Goal: Task Accomplishment & Management: Use online tool/utility

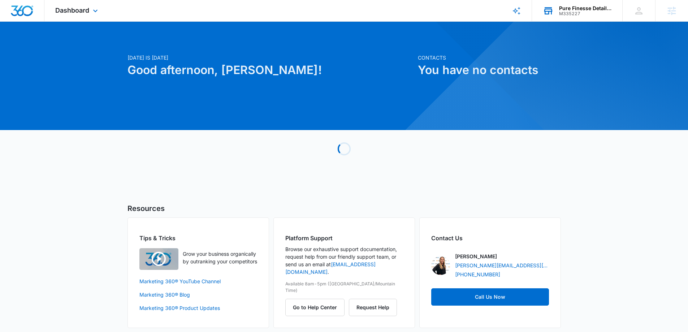
click at [580, 9] on div "Pure Finesse Detailing" at bounding box center [585, 8] width 53 height 6
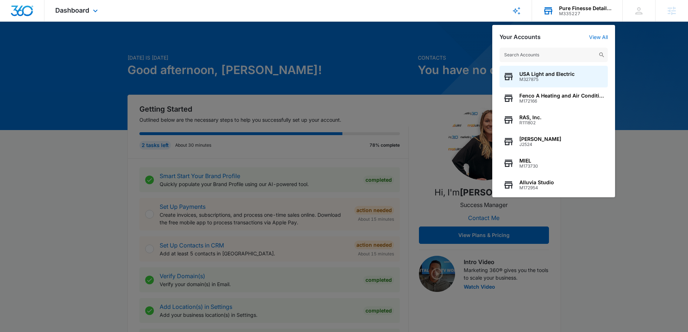
type input "m"
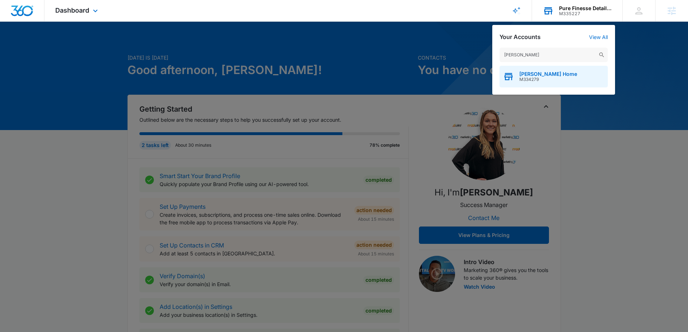
type input "amelia jameson"
click at [546, 78] on span "M334279" at bounding box center [548, 79] width 58 height 5
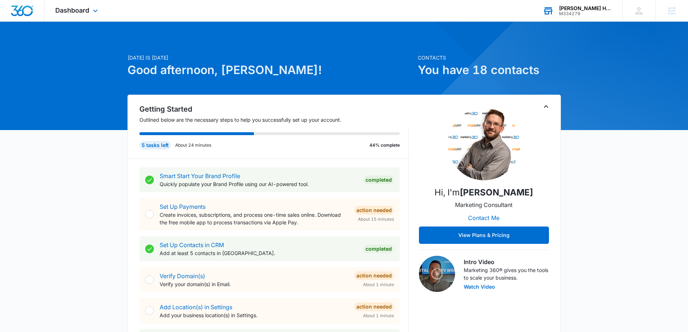
click at [76, 17] on div "Dashboard Apps Reputation Websites Forms CRM Email Social Shop Content Ads Inte…" at bounding box center [77, 10] width 66 height 21
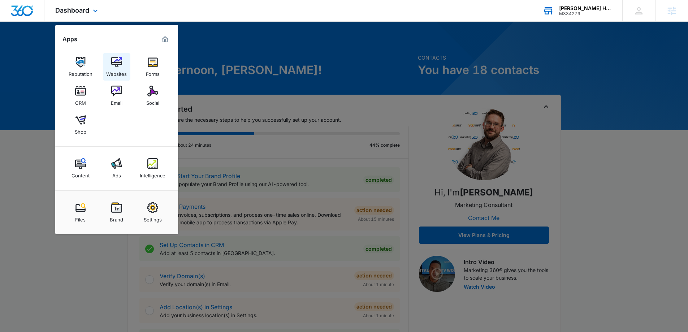
click at [122, 69] on div "Websites" at bounding box center [116, 72] width 21 height 9
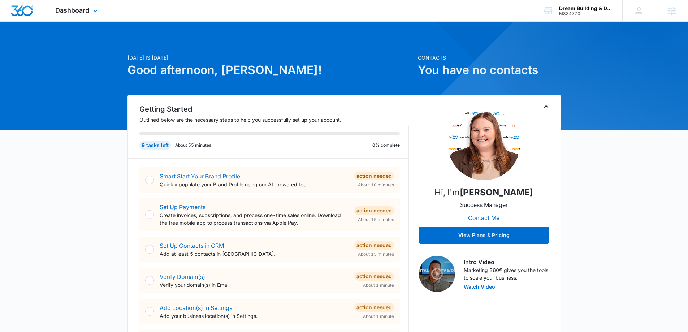
click at [75, 20] on div "Dashboard Apps Reputation Websites Forms CRM Email Social Shop Content Ads Inte…" at bounding box center [77, 10] width 66 height 21
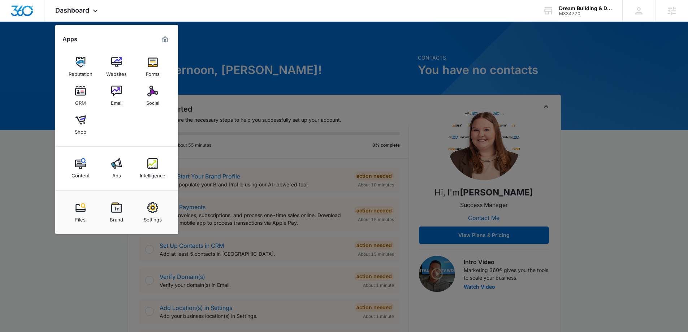
click at [149, 66] on img at bounding box center [152, 62] width 11 height 11
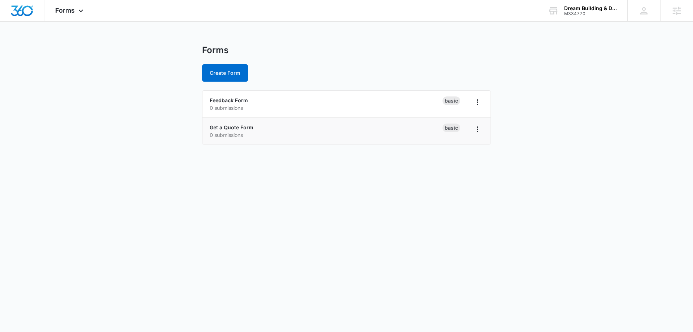
click at [238, 123] on li "Get a Quote Form 0 submissions Basic" at bounding box center [347, 131] width 288 height 27
click at [238, 127] on link "Get a Quote Form" at bounding box center [232, 127] width 44 height 6
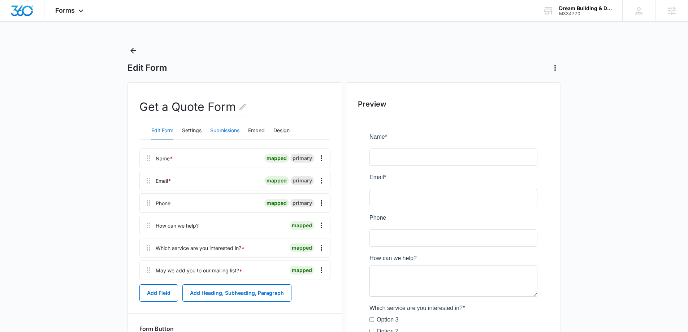
click at [235, 127] on button "Submissions" at bounding box center [224, 130] width 29 height 17
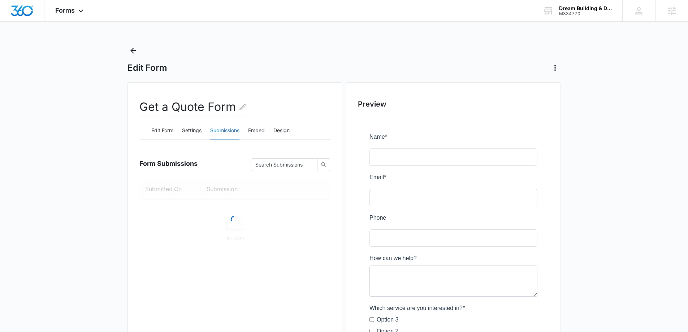
click at [245, 129] on div "Edit Form Settings Submissions Embed Design" at bounding box center [234, 131] width 191 height 18
click at [251, 131] on button "Embed" at bounding box center [256, 130] width 17 height 17
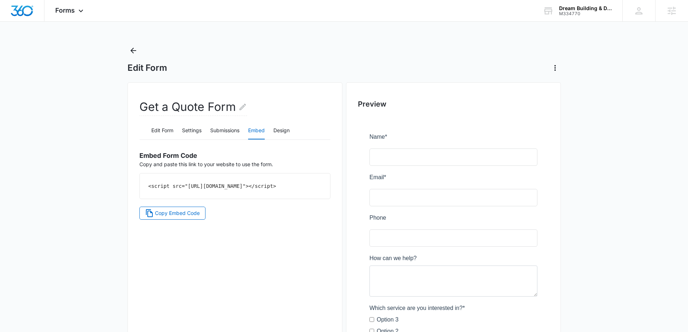
click at [212, 219] on div "Embed Form Code Copy and paste this link to your website to use the form. <scri…" at bounding box center [234, 182] width 191 height 74
click at [192, 217] on span "Copy Embed Code" at bounding box center [177, 213] width 45 height 8
